Goal: Transaction & Acquisition: Purchase product/service

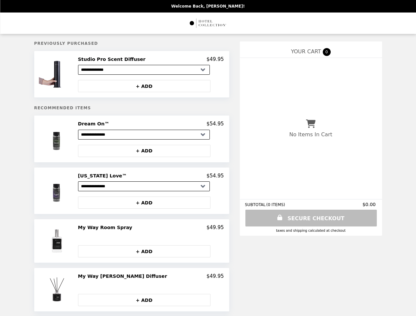
click at [67, 75] on img at bounding box center [58, 74] width 38 height 36
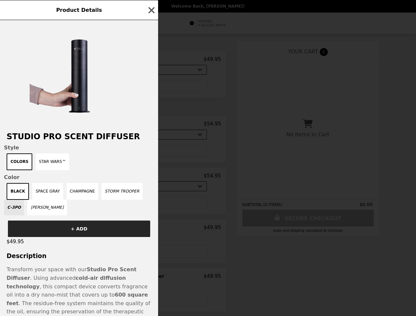
click at [151, 60] on div "Product Details Studio Pro Scent Diffuser Style Colors Star Wars™ Color Black S…" at bounding box center [208, 158] width 416 height 316
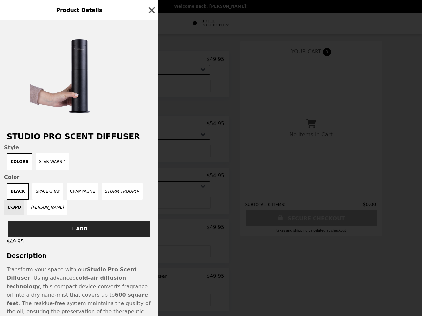
click at [151, 87] on div at bounding box center [79, 72] width 158 height 105
click at [67, 141] on h2 "Studio Pro Scent Diffuser" at bounding box center [79, 136] width 158 height 9
click at [151, 126] on div "Product Details Studio Pro Scent Diffuser Style Colors Star Wars™ Color Black S…" at bounding box center [211, 158] width 422 height 316
click at [151, 153] on div "Product Details Studio Pro Scent Diffuser Style Colors Star Wars™ Color Black S…" at bounding box center [211, 158] width 422 height 316
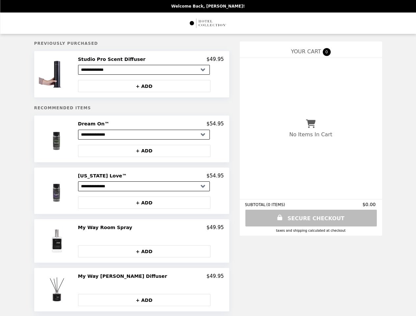
click at [151, 179] on div "[US_STATE] Love™ $54.95" at bounding box center [151, 176] width 146 height 6
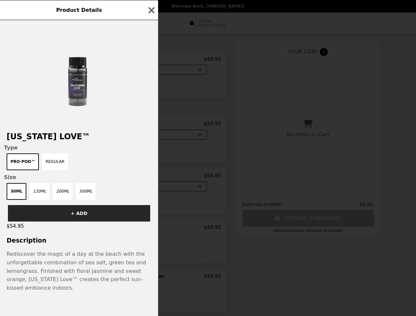
click at [151, 206] on div "Product Details [US_STATE] Love™ Type Pro-Pod™ Regular Size 30mL 120mL 200mL 50…" at bounding box center [208, 158] width 416 height 316
click at [67, 244] on h3 "Description" at bounding box center [79, 240] width 158 height 7
